Goal: Share content

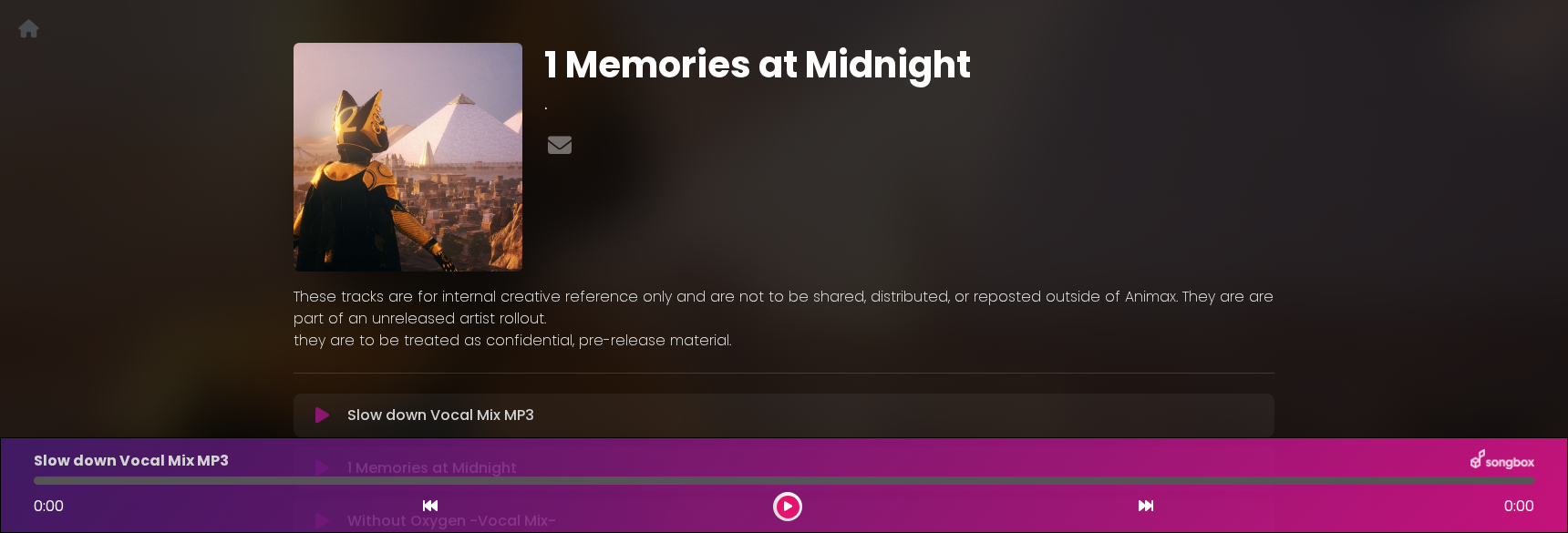
scroll to position [91, 0]
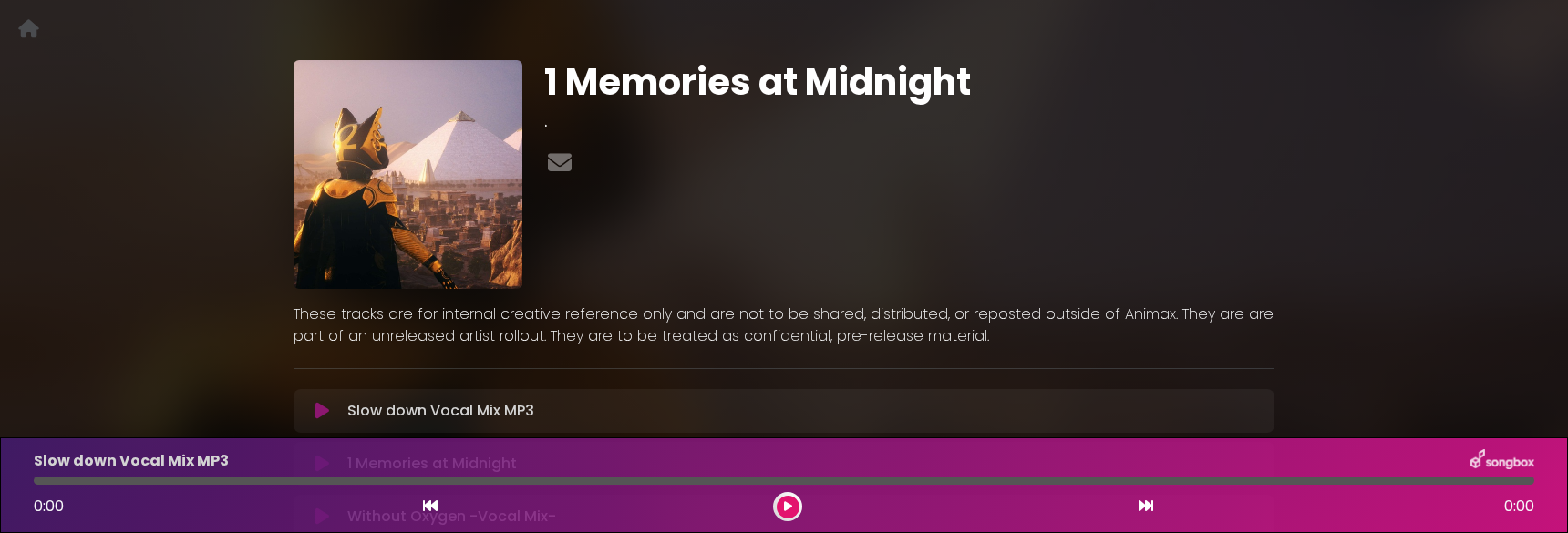
scroll to position [91, 0]
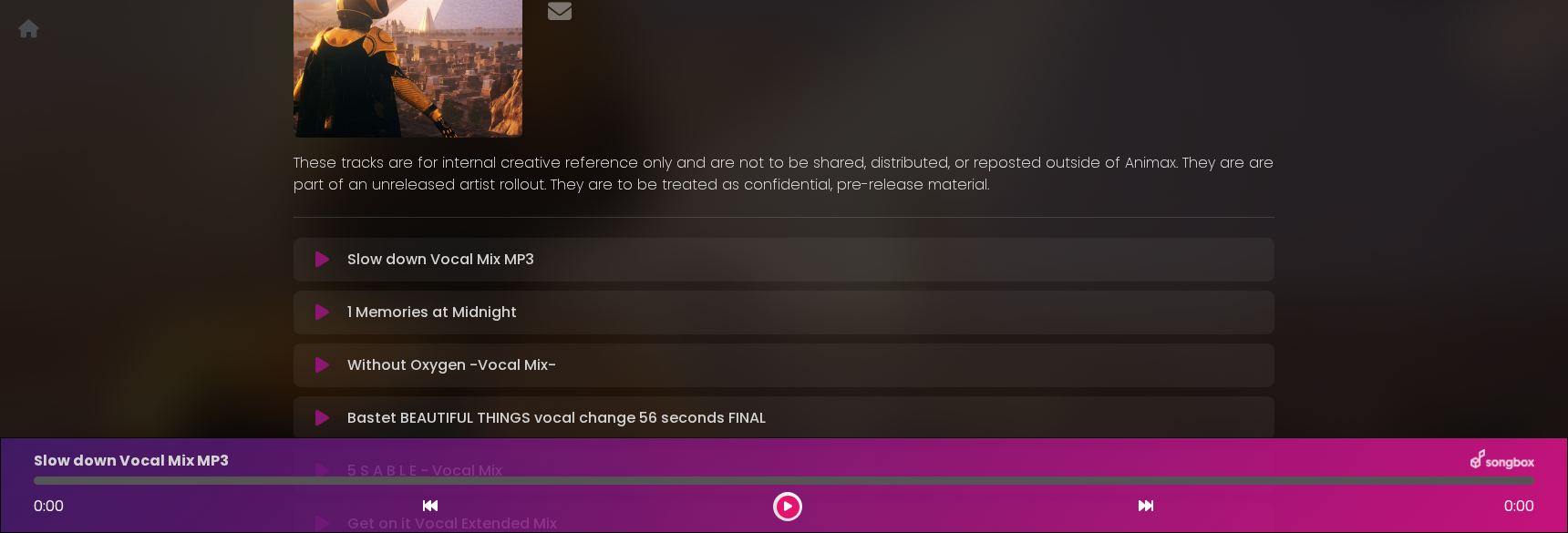
scroll to position [273, 0]
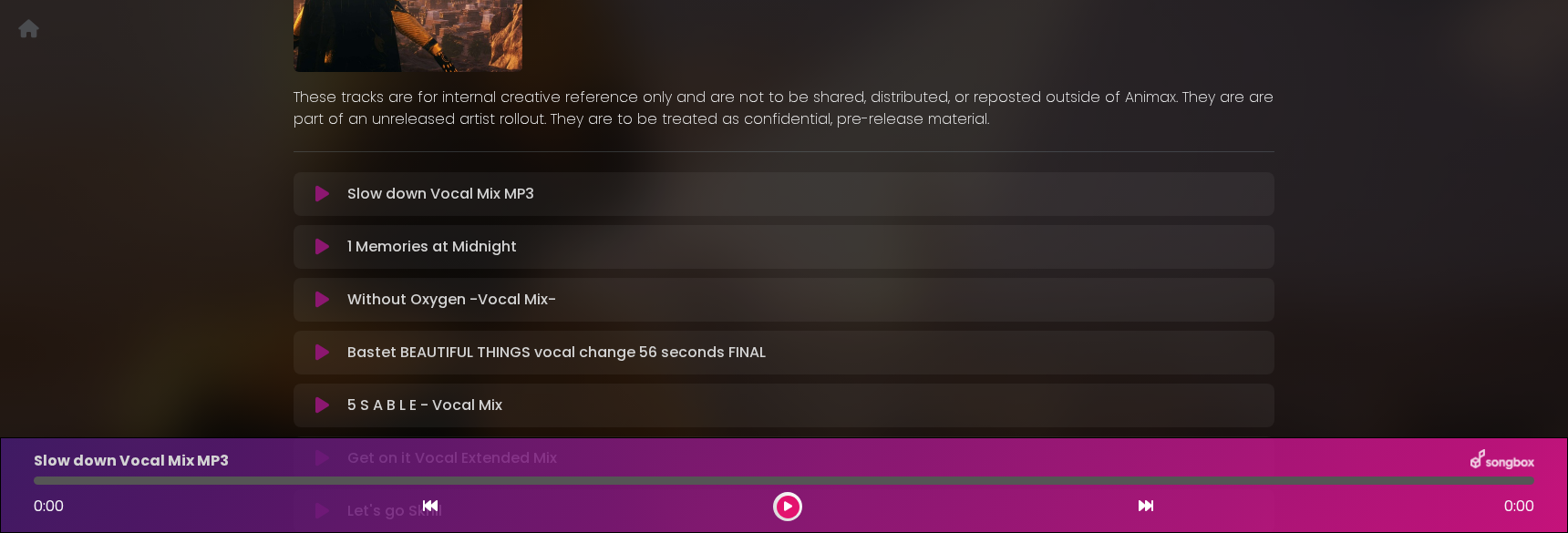
click at [318, 196] on icon at bounding box center [322, 193] width 13 height 18
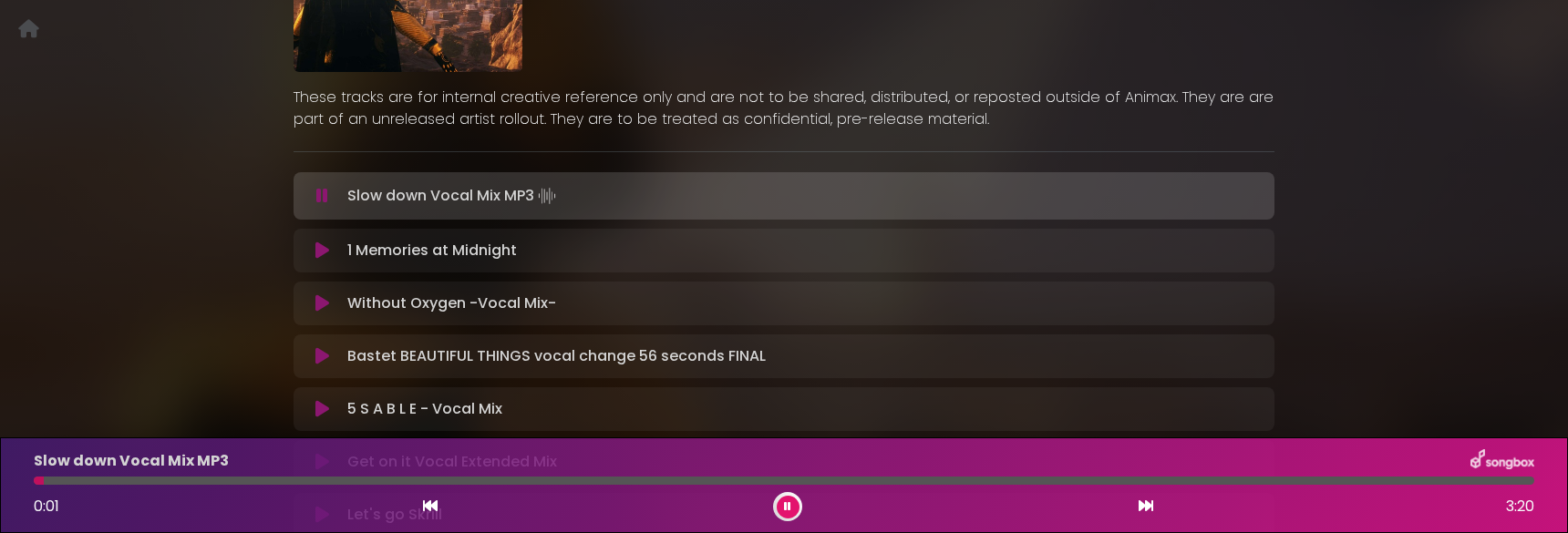
click at [323, 247] on icon at bounding box center [322, 250] width 13 height 18
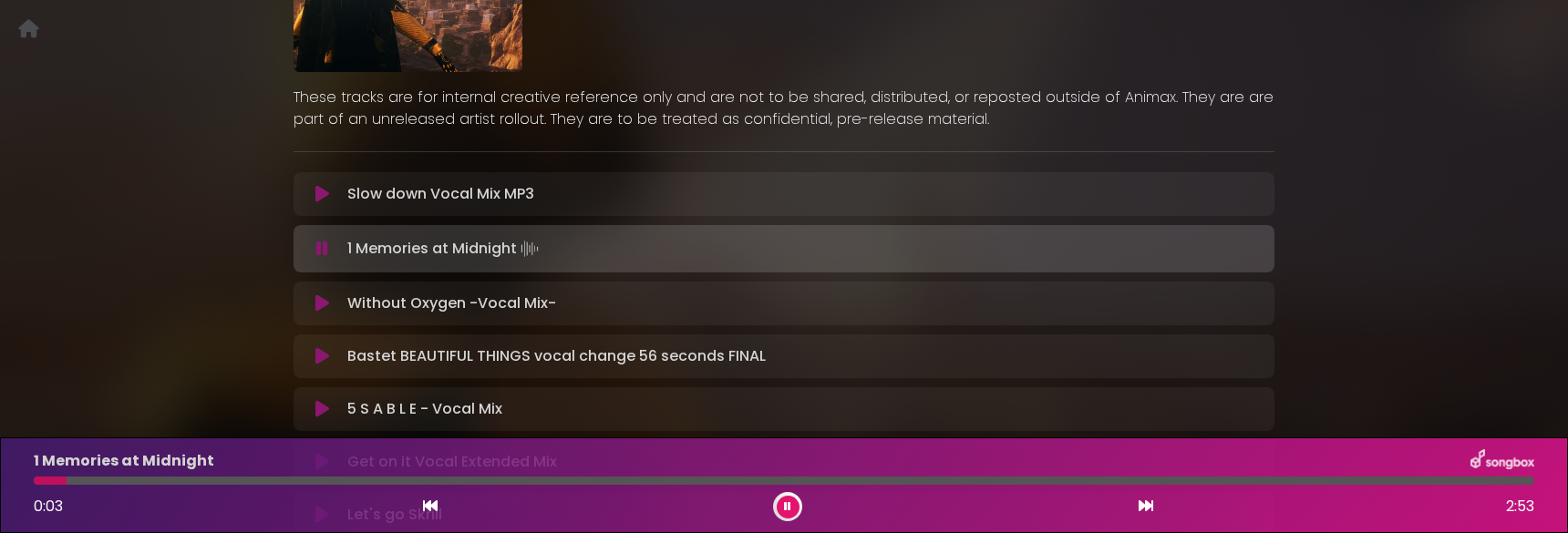
click at [319, 303] on icon at bounding box center [322, 303] width 13 height 18
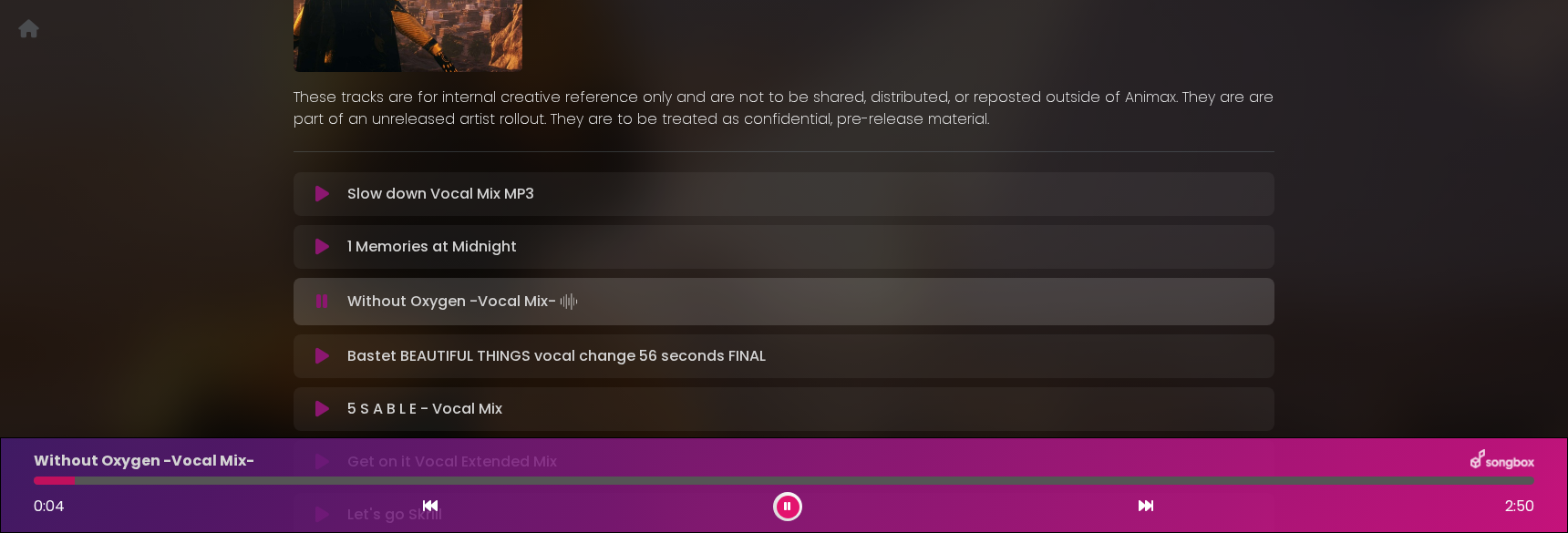
click at [184, 480] on div at bounding box center [784, 480] width 1501 height 9
click at [291, 483] on div at bounding box center [784, 480] width 1501 height 9
click at [421, 484] on div at bounding box center [784, 480] width 1501 height 9
click at [502, 485] on div "Without Oxygen -Vocal Mix- 0:46 2:50" at bounding box center [784, 485] width 1522 height 72
click at [513, 481] on div at bounding box center [784, 480] width 1501 height 9
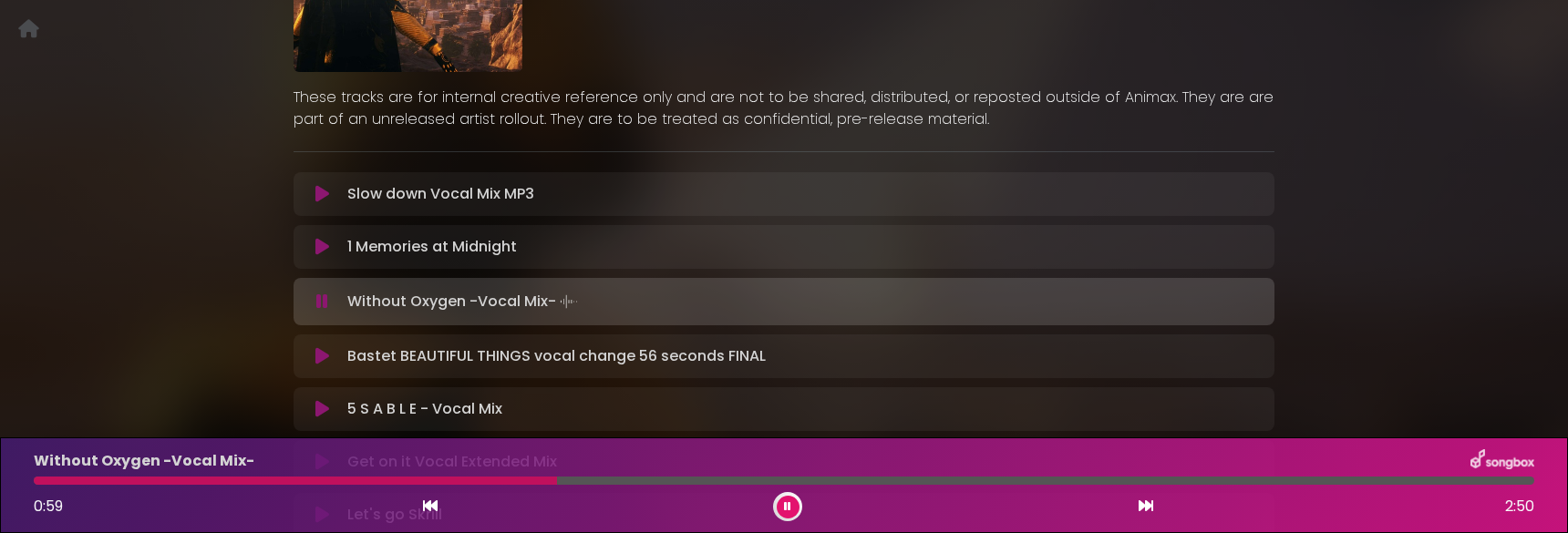
click at [326, 360] on icon at bounding box center [322, 356] width 13 height 18
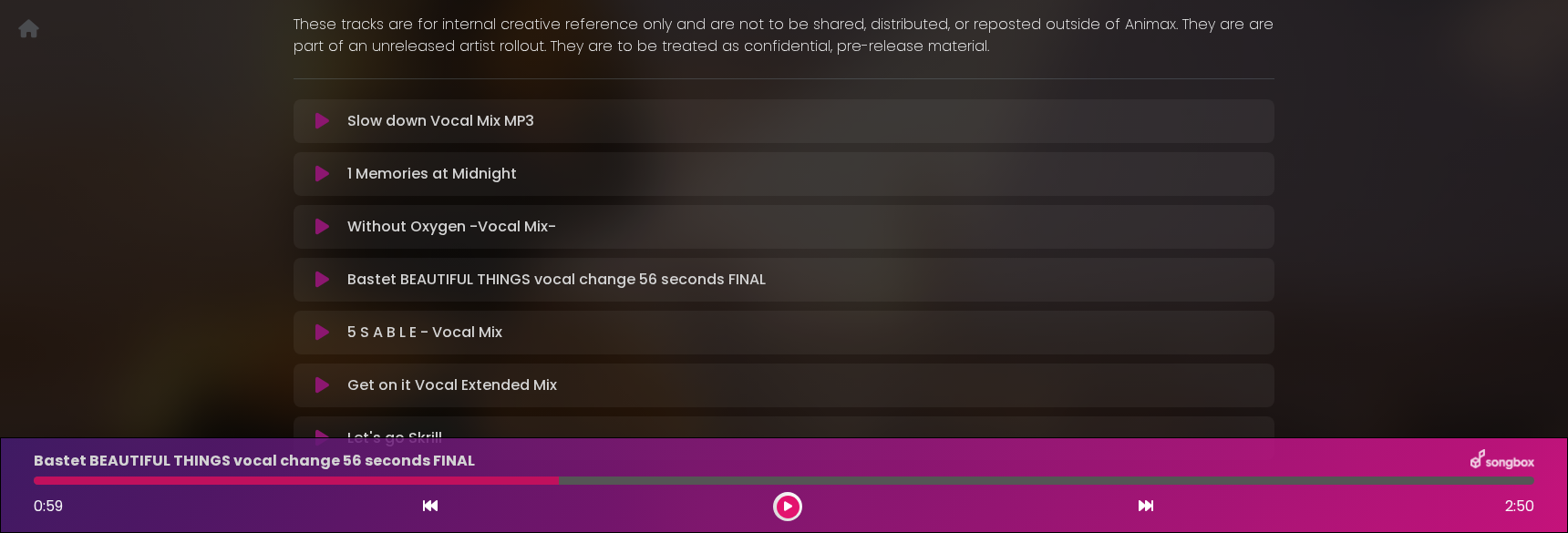
scroll to position [365, 0]
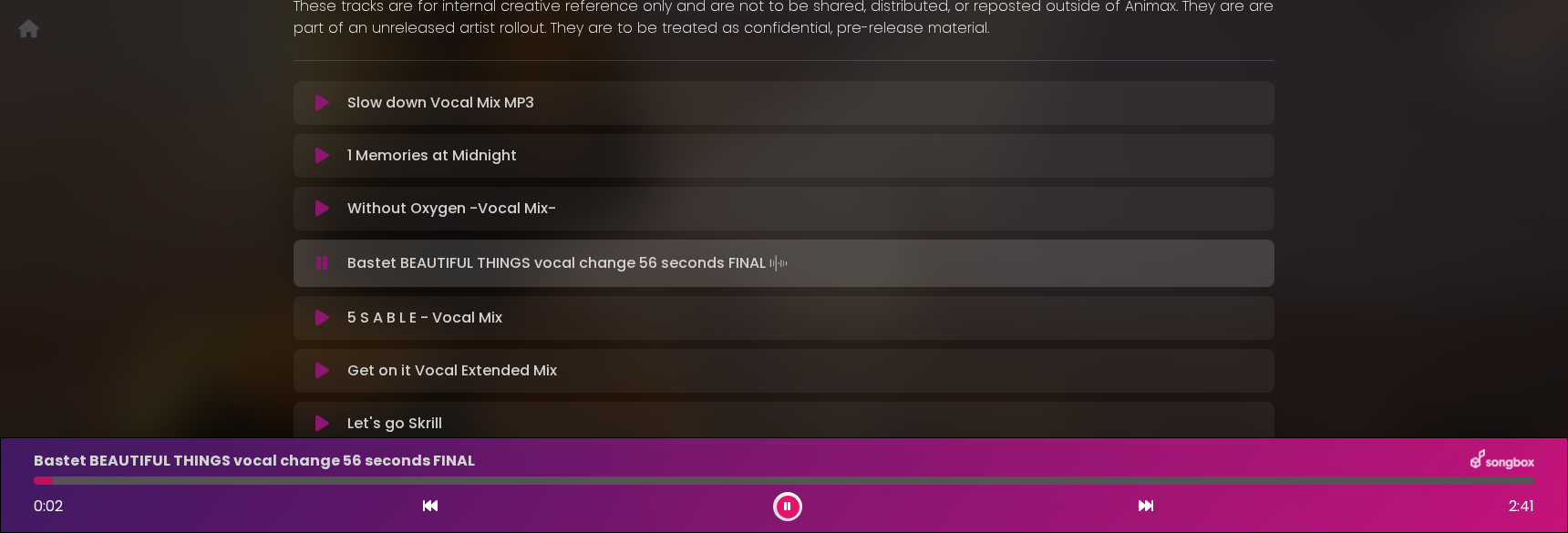
drag, startPoint x: 454, startPoint y: 270, endPoint x: 431, endPoint y: 272, distance: 23.1
click at [431, 272] on p "Bastet BEAUTIFUL THINGS vocal change 56 seconds FINAL Loading Track..." at bounding box center [569, 263] width 444 height 26
click at [431, 271] on p "Bastet BEAUTIFUL THINGS vocal change 56 seconds FINAL Loading Track..." at bounding box center [569, 263] width 444 height 26
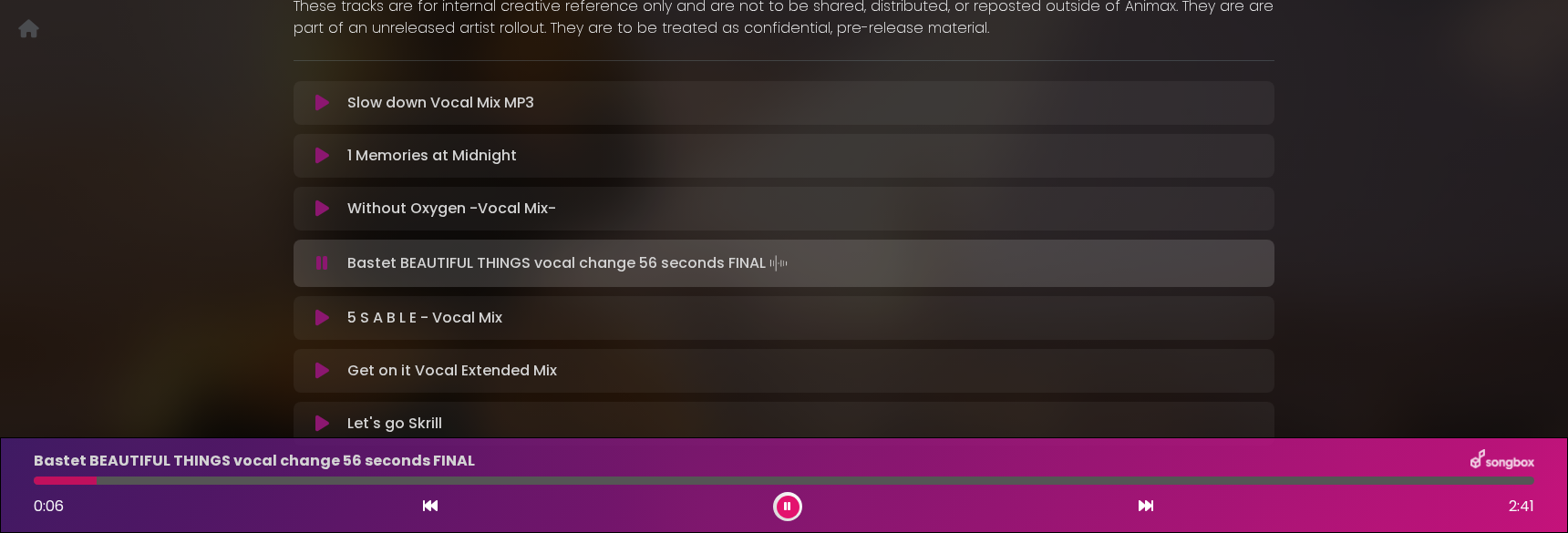
click at [256, 479] on div at bounding box center [784, 480] width 1501 height 9
click at [342, 477] on div at bounding box center [784, 480] width 1501 height 9
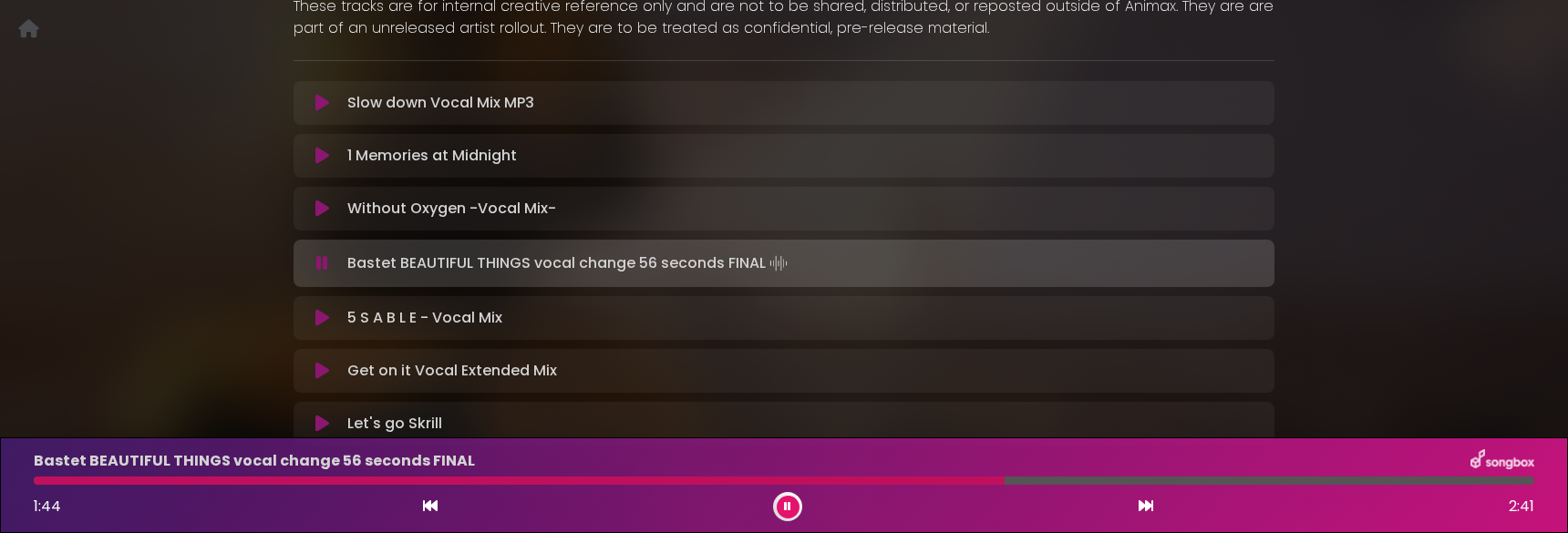
click at [1004, 481] on div at bounding box center [784, 480] width 1501 height 9
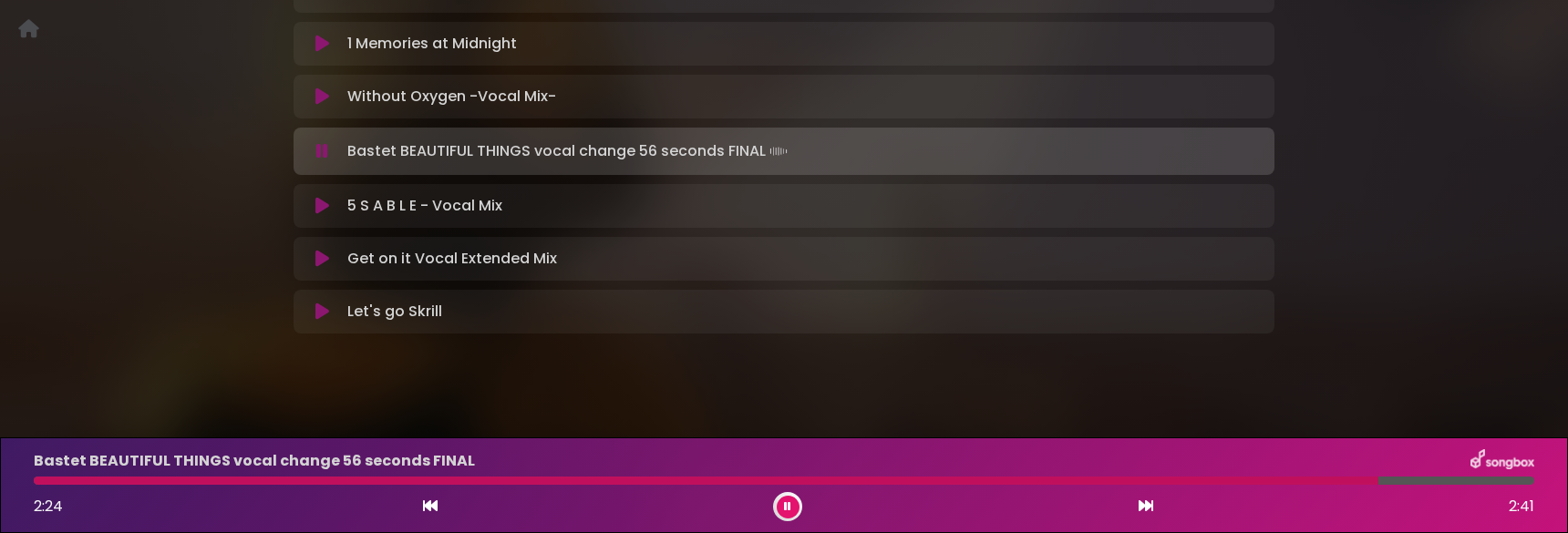
scroll to position [489, 0]
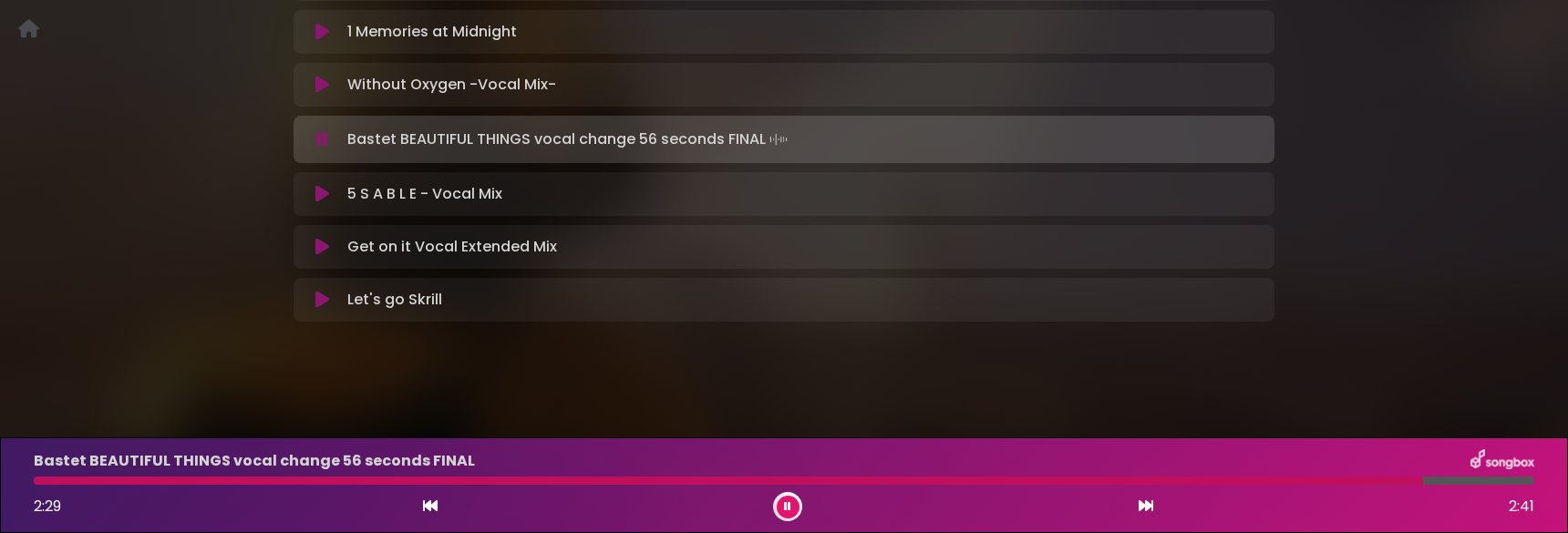
click at [323, 196] on icon at bounding box center [322, 193] width 13 height 18
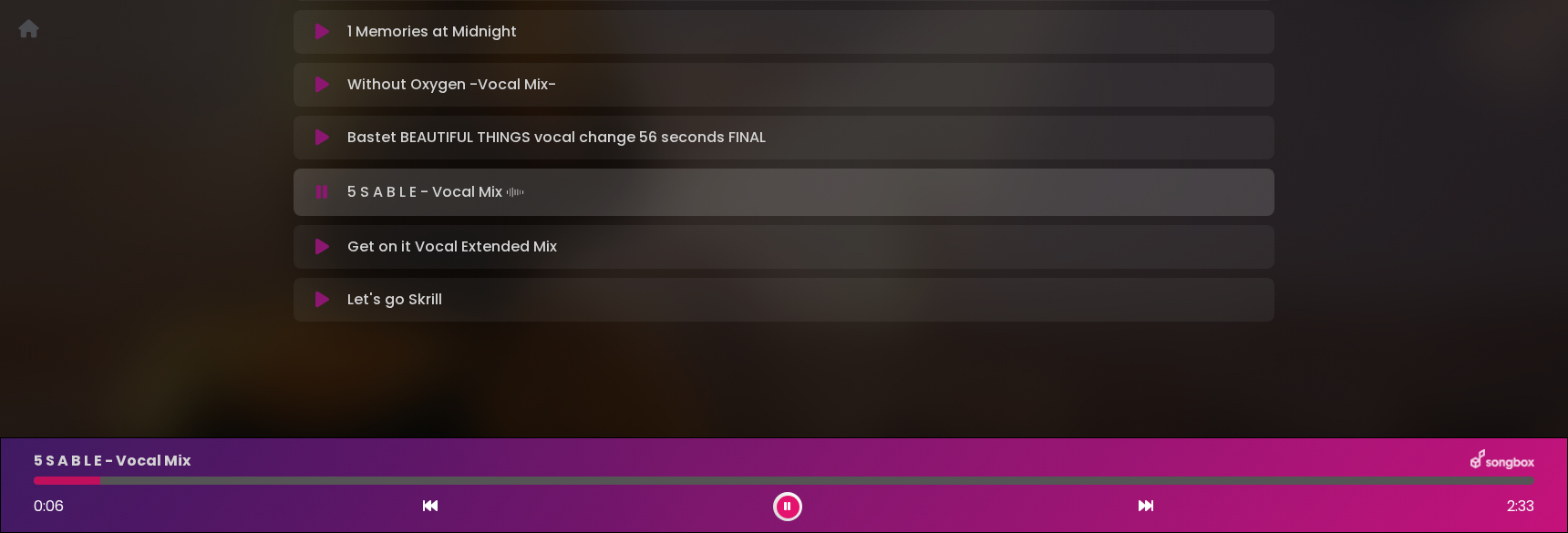
click at [211, 481] on div at bounding box center [784, 480] width 1501 height 9
click at [297, 484] on div at bounding box center [784, 480] width 1501 height 9
click at [429, 478] on div at bounding box center [784, 480] width 1501 height 9
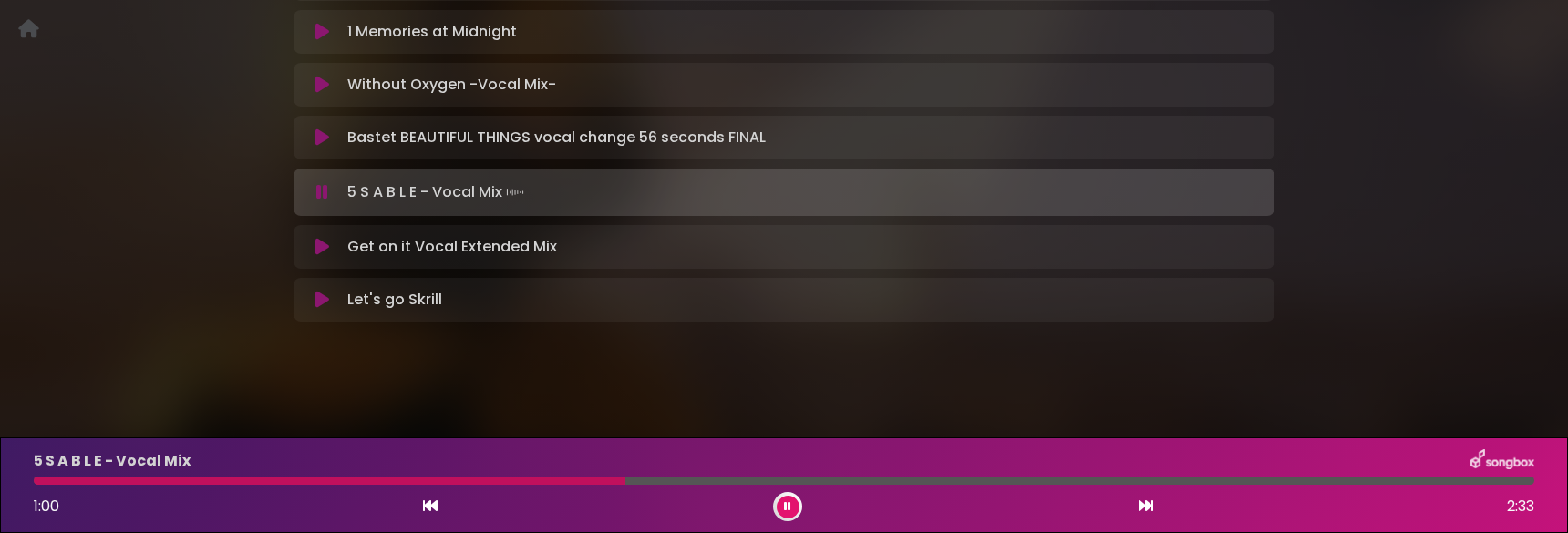
click at [1453, 479] on div at bounding box center [784, 480] width 1501 height 9
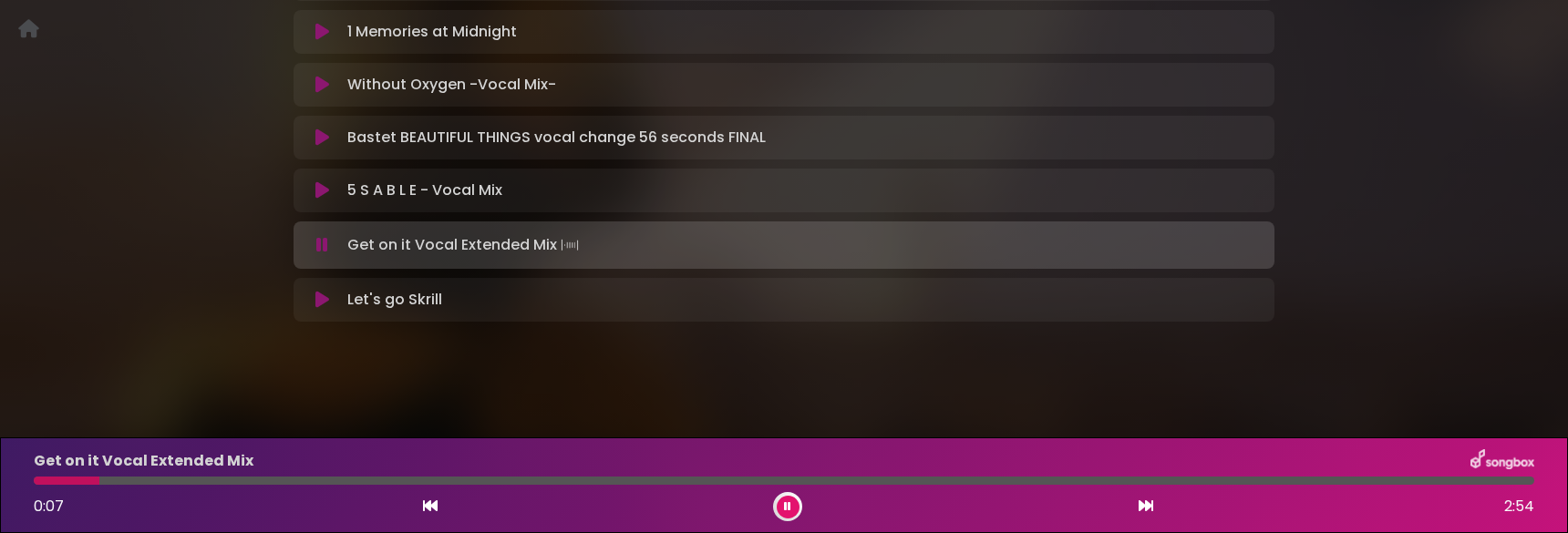
scroll to position [397, 0]
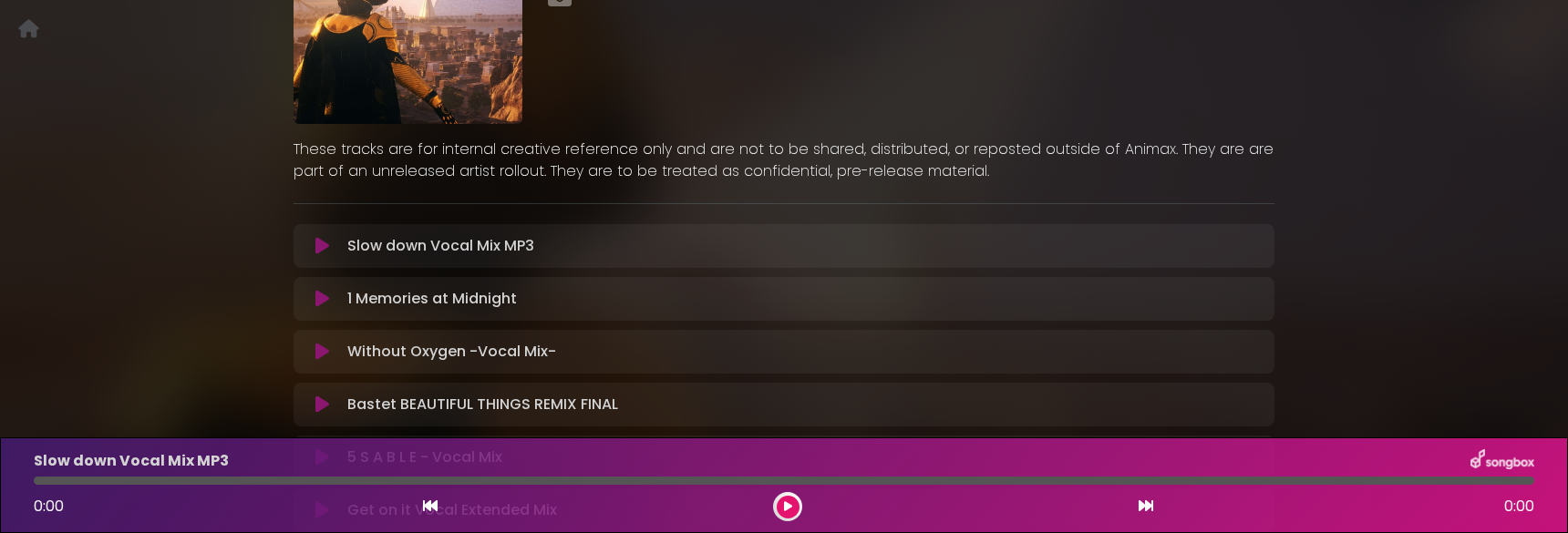
scroll to position [455, 0]
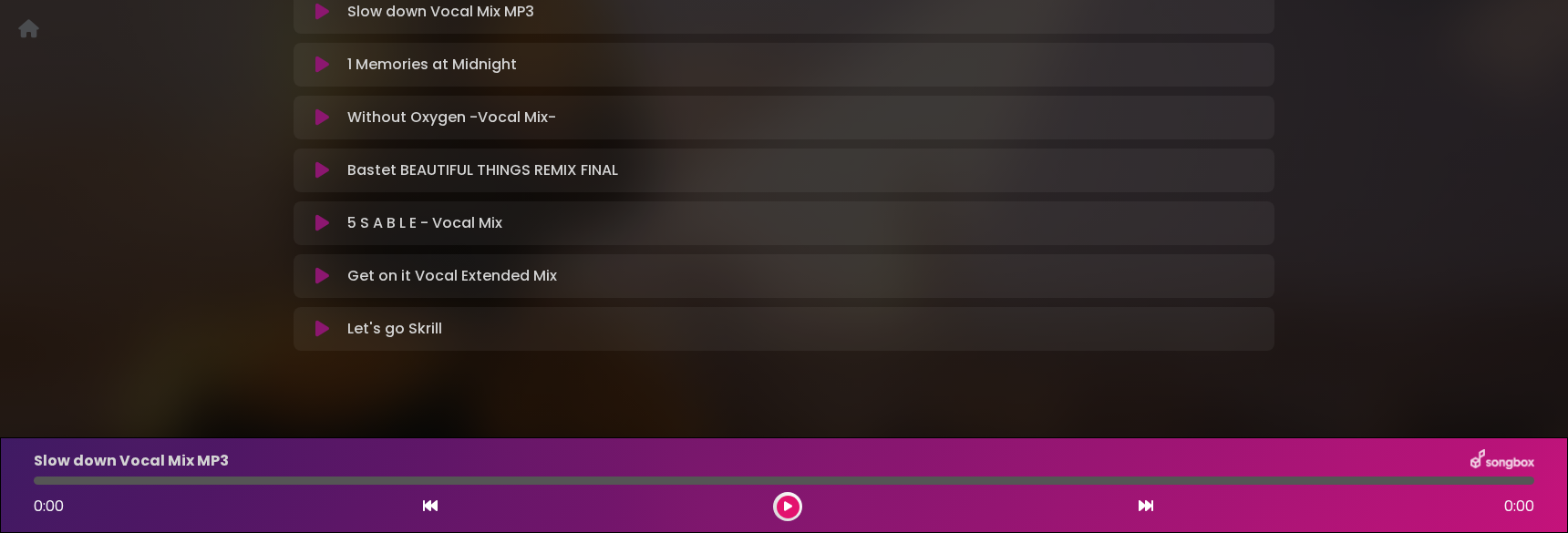
click at [312, 282] on button at bounding box center [321, 275] width 36 height 18
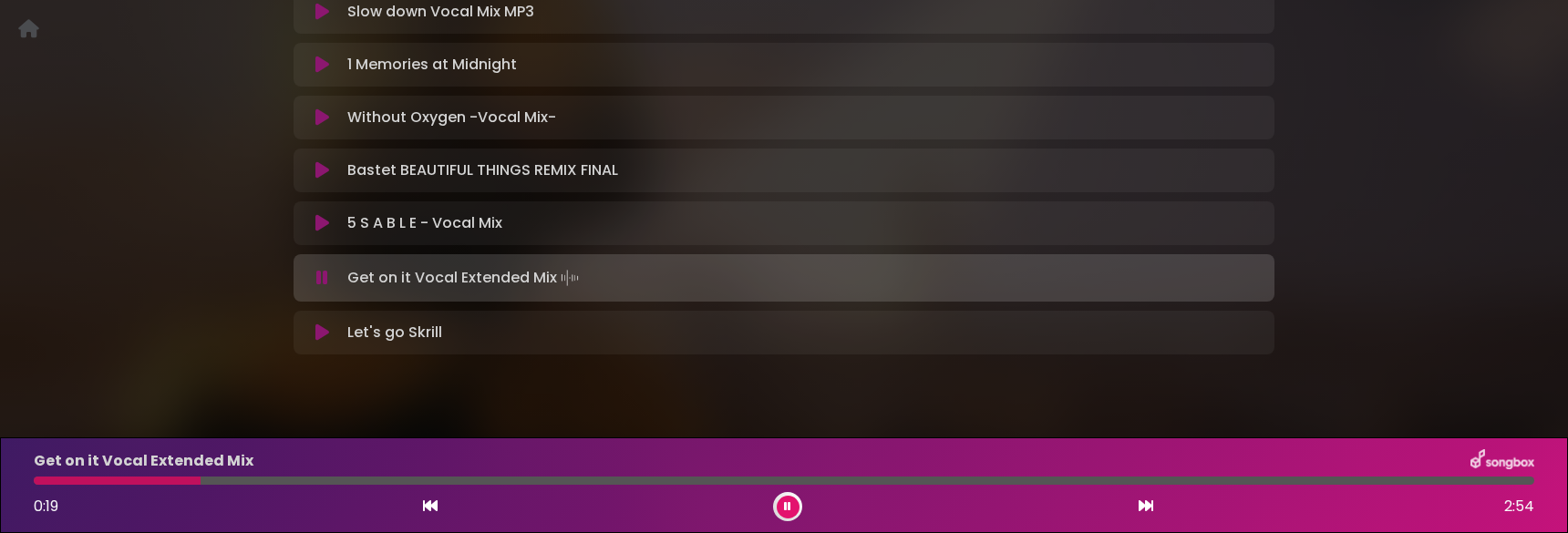
click at [202, 478] on div at bounding box center [784, 480] width 1501 height 9
click at [238, 491] on div "Get on it Vocal Extended Mix 0:20 2:54" at bounding box center [784, 485] width 1522 height 72
click at [232, 483] on div at bounding box center [784, 480] width 1501 height 9
click at [265, 481] on div at bounding box center [784, 480] width 1501 height 9
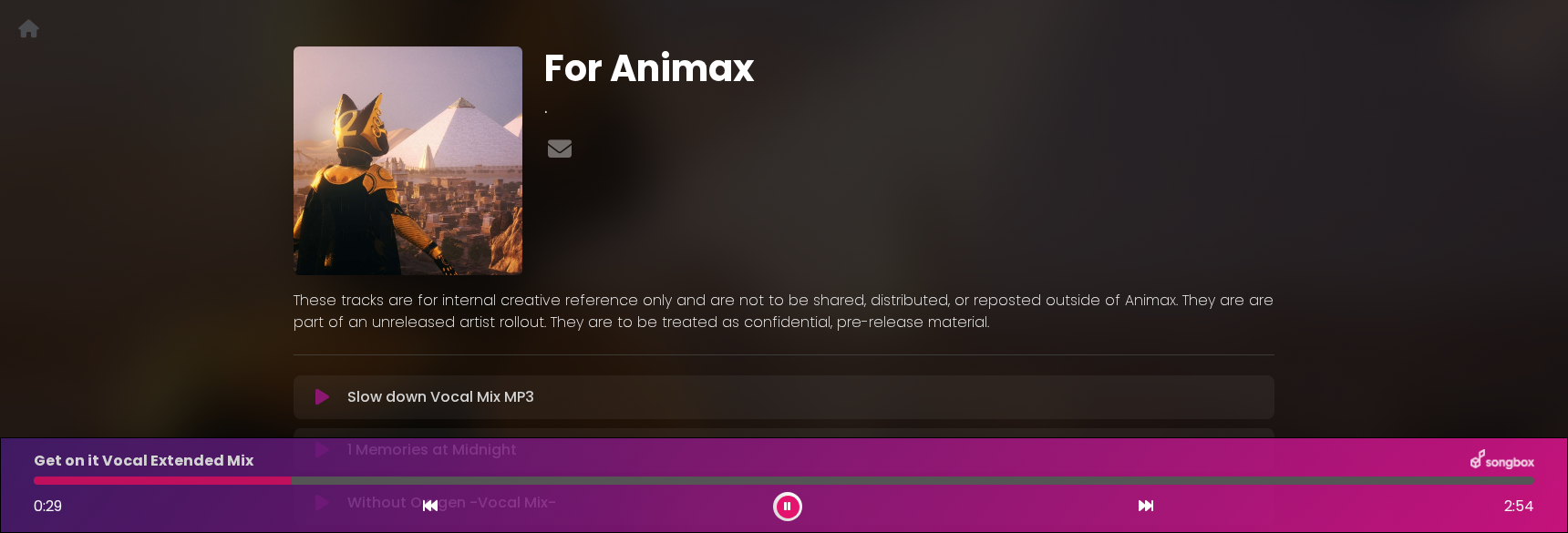
scroll to position [0, 0]
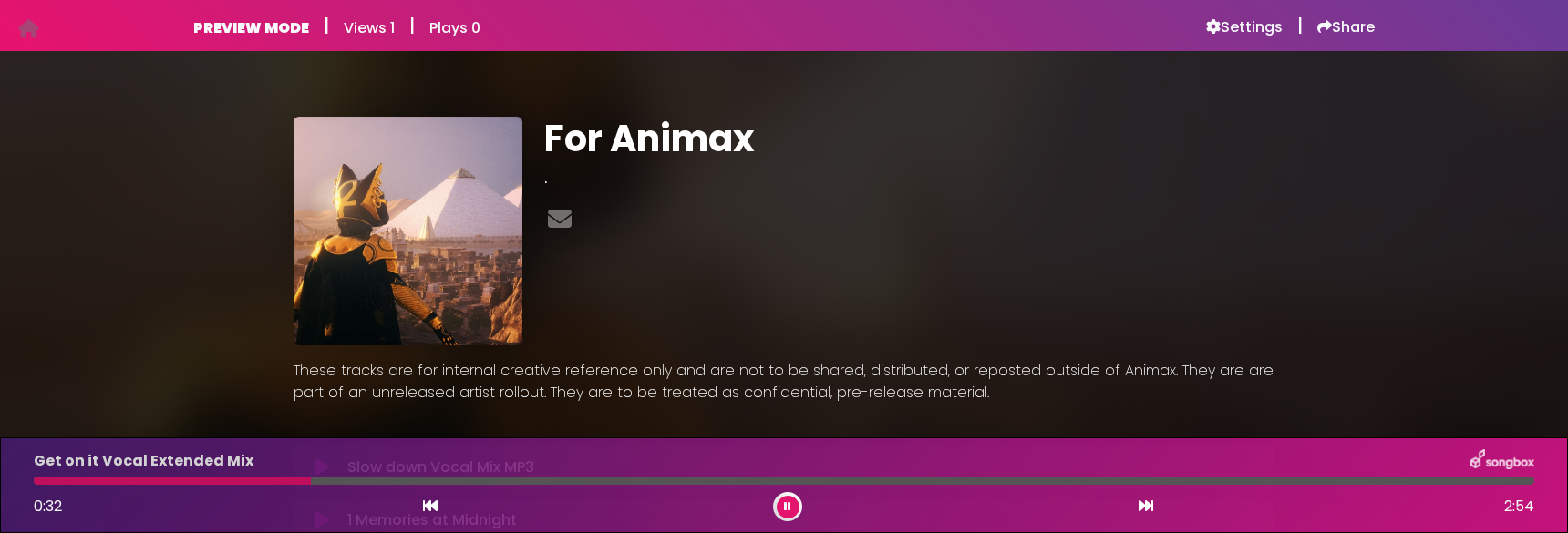
click at [1329, 29] on h6 "Share" at bounding box center [1346, 27] width 58 height 18
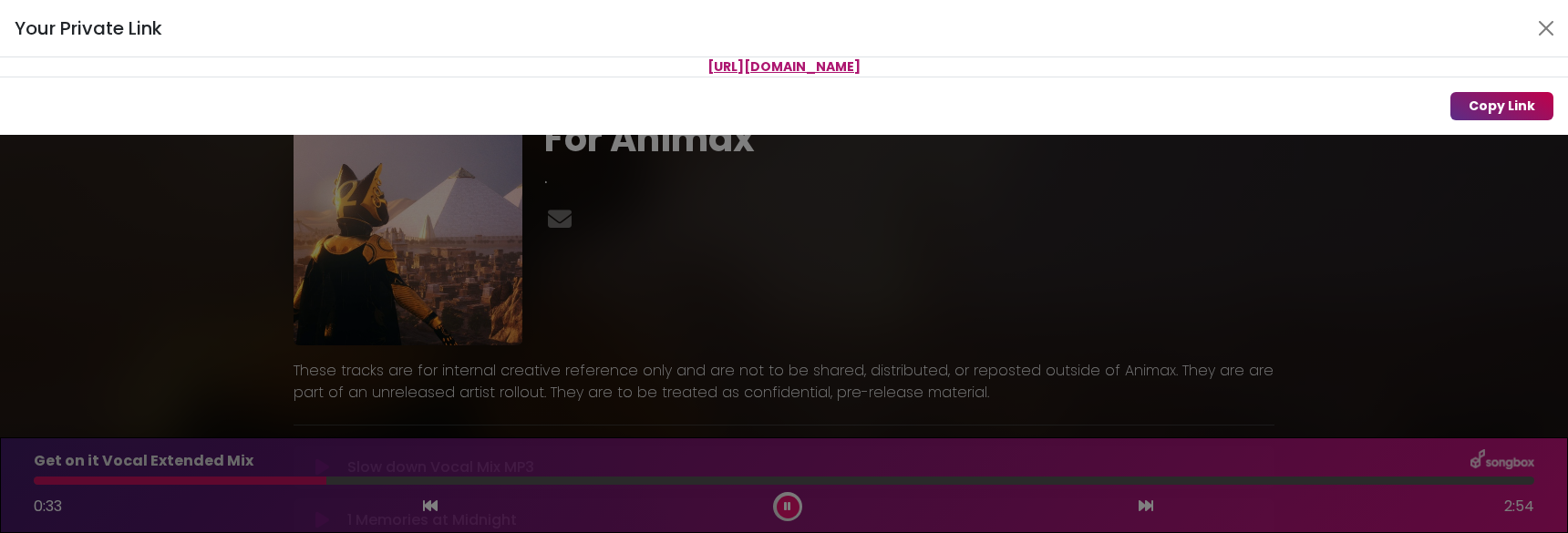
click at [1511, 108] on button "Copy Link" at bounding box center [1501, 106] width 103 height 28
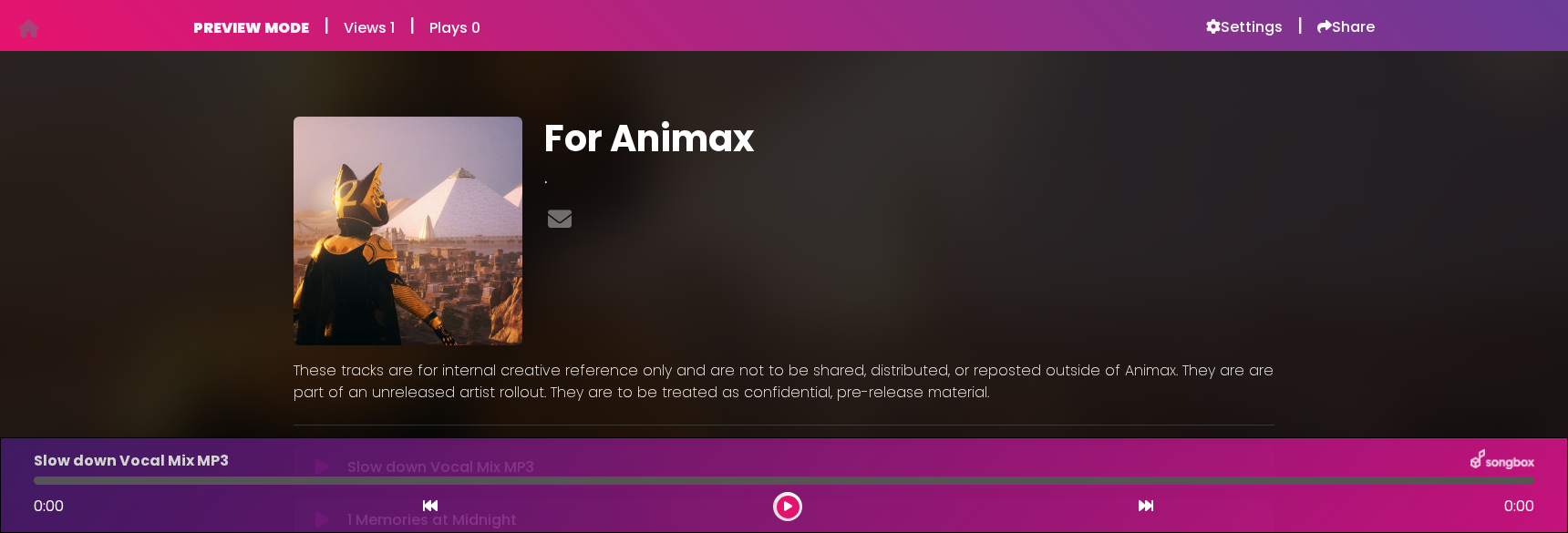
click at [545, 178] on h3 "." at bounding box center [909, 177] width 730 height 20
click at [506, 290] on img at bounding box center [408, 231] width 229 height 229
